Goal: Task Accomplishment & Management: Manage account settings

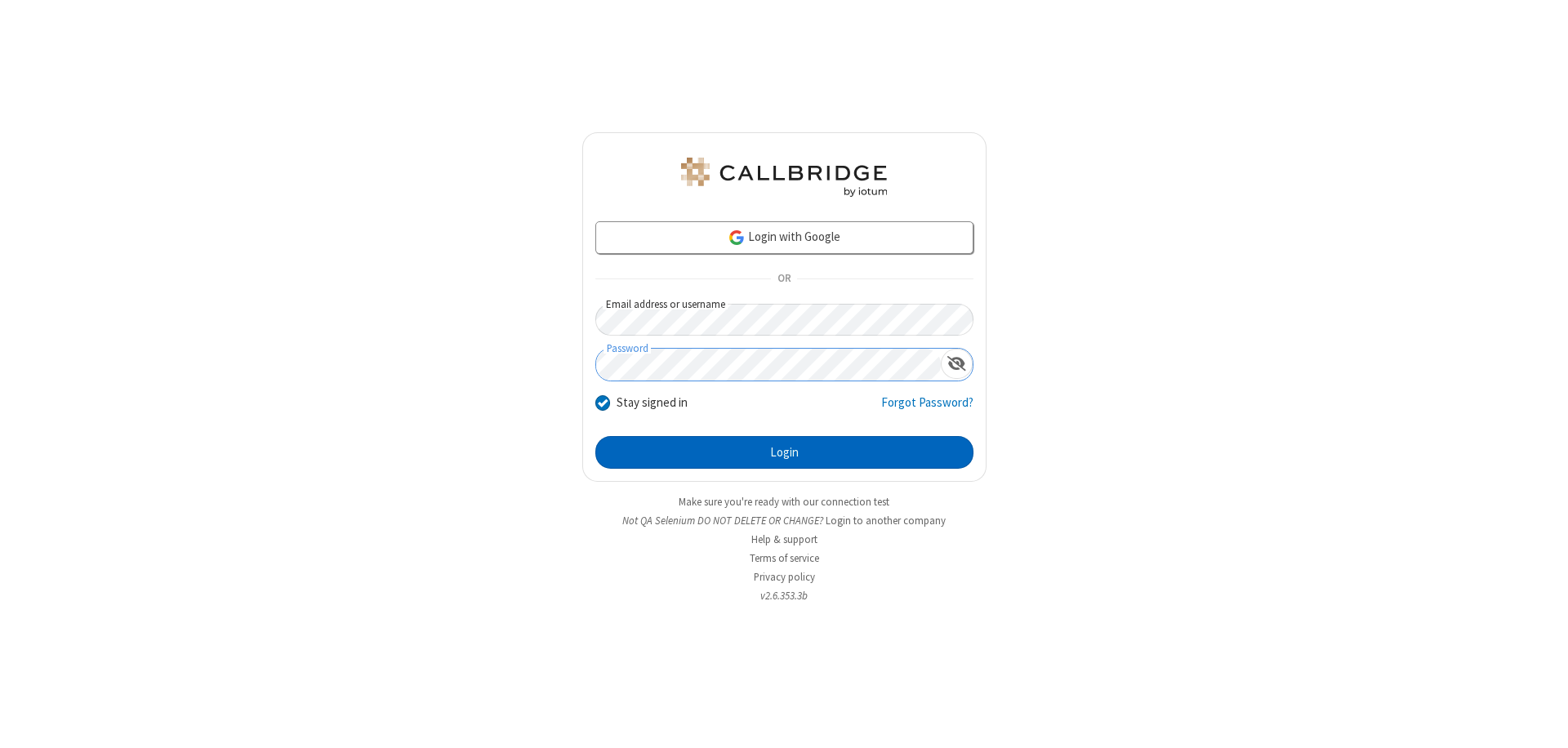
click at [784, 453] on button "Login" at bounding box center [784, 452] width 378 height 33
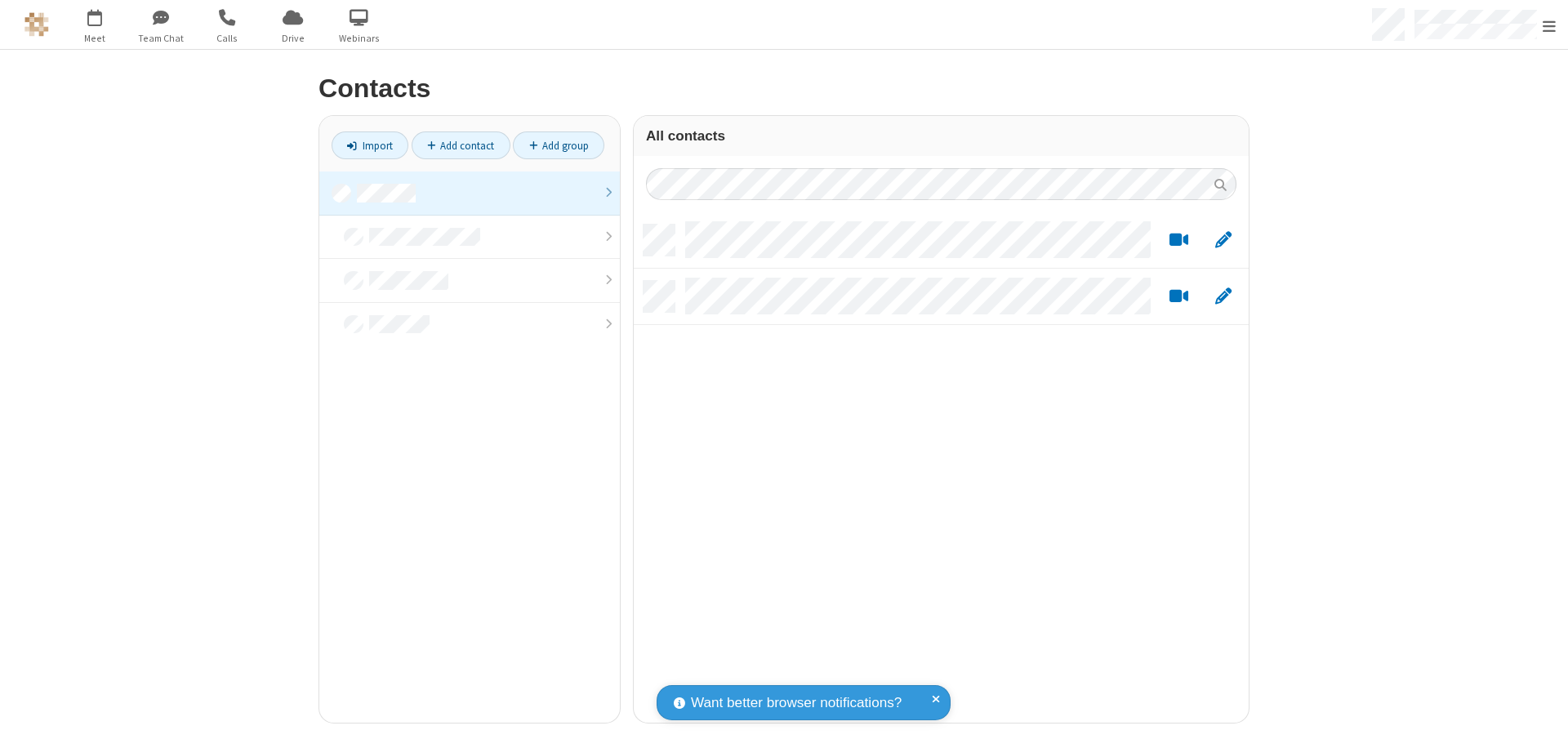
scroll to position [498, 602]
click at [469, 193] on link at bounding box center [469, 193] width 301 height 44
click at [461, 145] on link "Add contact" at bounding box center [461, 145] width 99 height 28
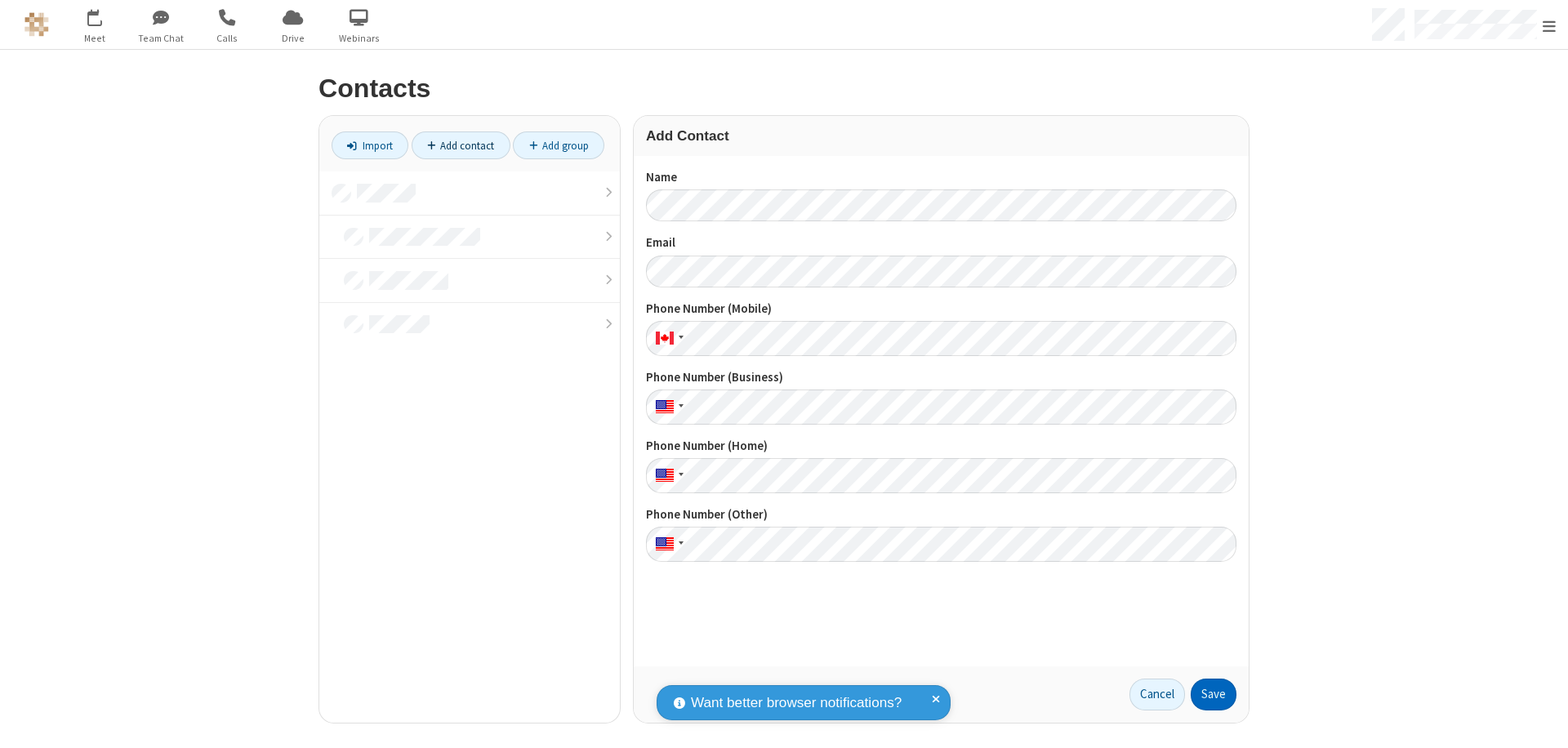
click at [1213, 694] on button "Save" at bounding box center [1212, 695] width 46 height 33
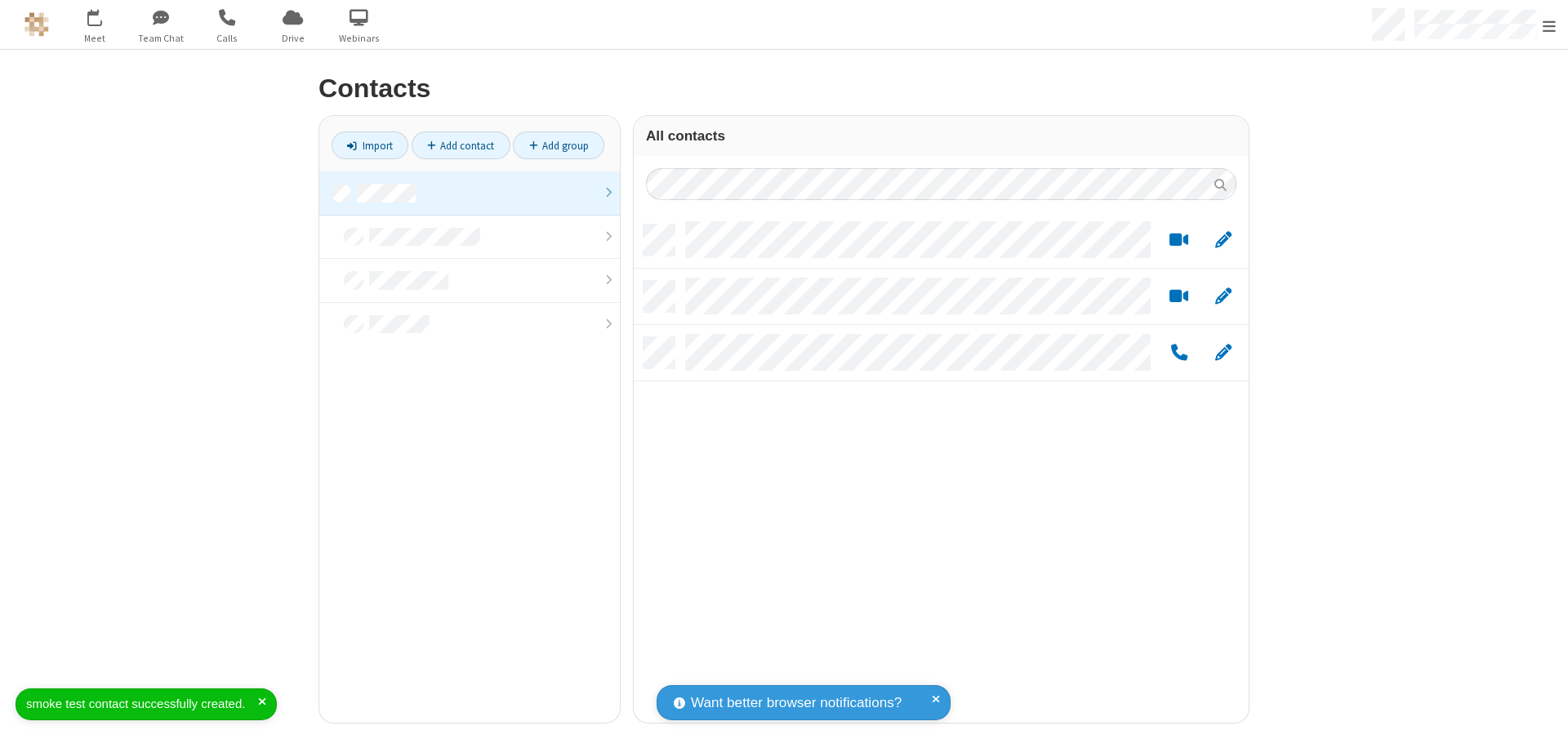
scroll to position [498, 602]
